Goal: Transaction & Acquisition: Book appointment/travel/reservation

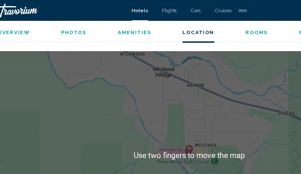
scroll to position [563, 0]
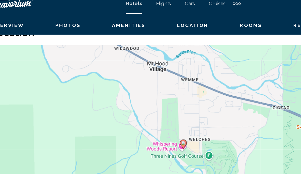
click at [149, 108] on image "Main content" at bounding box center [150, 109] width 3 height 3
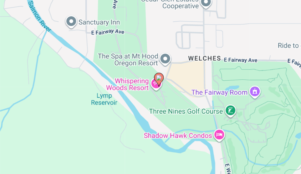
click at [139, 91] on image "Main content" at bounding box center [140, 92] width 3 height 3
click at [139, 90] on icon "Main content" at bounding box center [141, 93] width 5 height 7
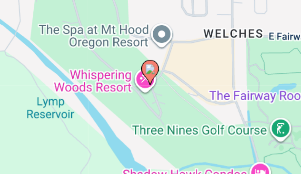
click at [139, 91] on image "Main content" at bounding box center [140, 92] width 3 height 3
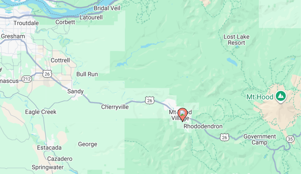
scroll to position [554, 0]
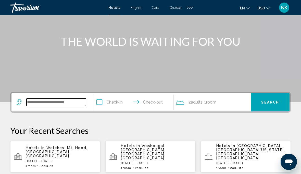
click at [37, 103] on input "Search widget" at bounding box center [55, 103] width 59 height 8
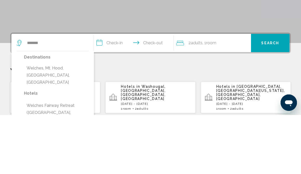
click at [64, 123] on button "Welches, Mt. Hood, [GEOGRAPHIC_DATA], [GEOGRAPHIC_DATA]" at bounding box center [56, 135] width 65 height 24
type input "**********"
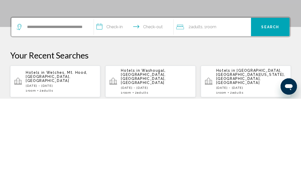
click at [113, 93] on input "**********" at bounding box center [135, 103] width 82 height 20
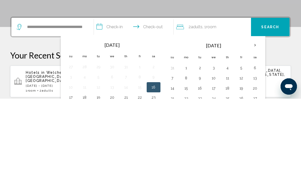
scroll to position [126, 0]
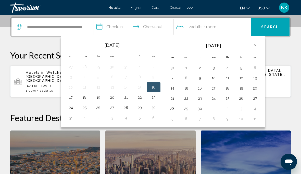
click at [73, 101] on button "17" at bounding box center [71, 97] width 8 height 7
click at [154, 25] on input "**********" at bounding box center [135, 28] width 82 height 20
click at [88, 100] on button "18" at bounding box center [84, 97] width 8 height 7
type input "**********"
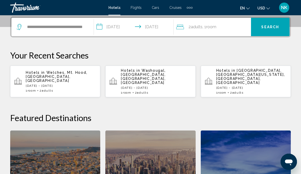
click at [270, 29] on span "Search" at bounding box center [270, 27] width 18 height 4
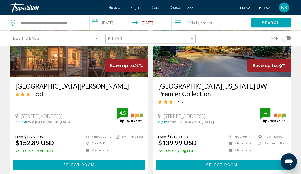
scroll to position [69, 0]
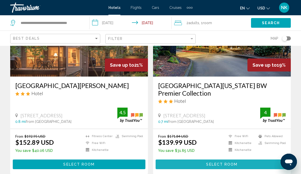
click at [218, 163] on span "Select Room" at bounding box center [221, 165] width 31 height 4
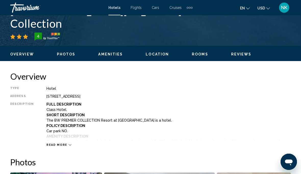
scroll to position [212, 0]
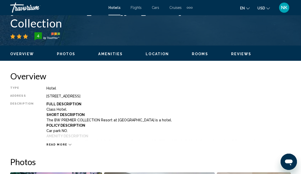
click at [56, 146] on span "Read more" at bounding box center [56, 144] width 21 height 3
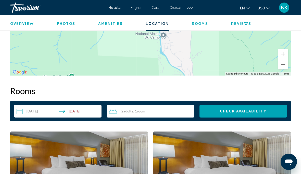
scroll to position [762, 0]
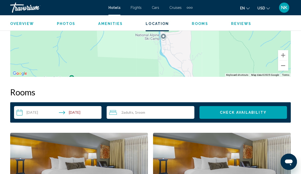
click at [242, 114] on span "Check Availability" at bounding box center [243, 113] width 47 height 4
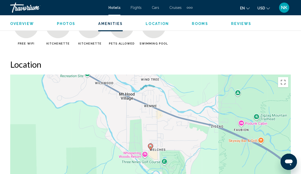
scroll to position [610, 0]
